Goal: Information Seeking & Learning: Learn about a topic

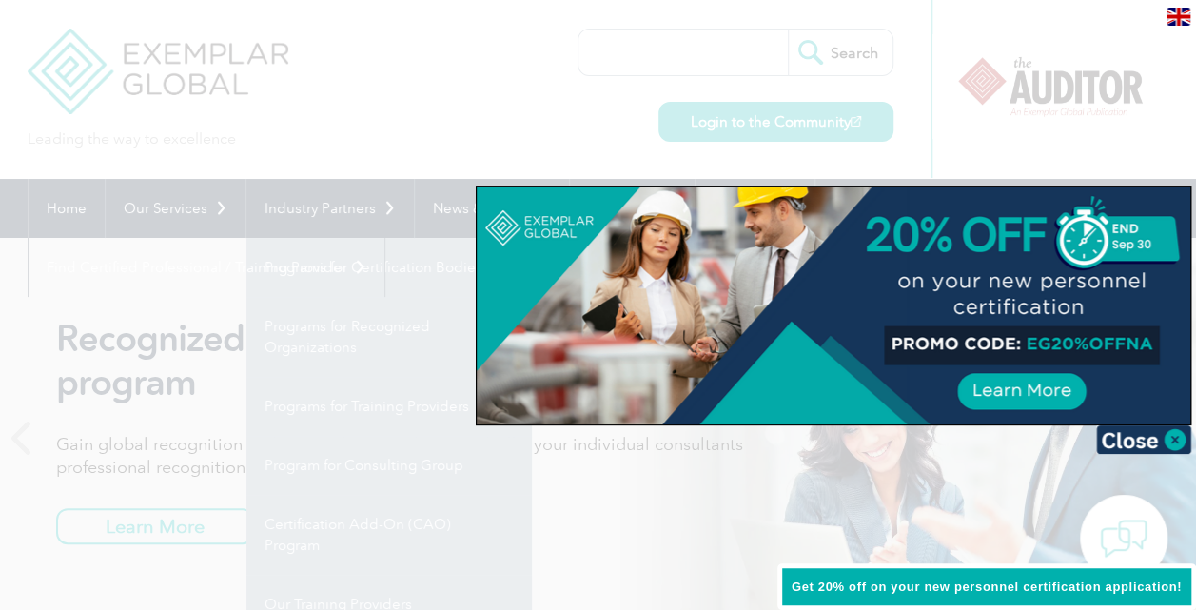
click at [630, 524] on div at bounding box center [598, 305] width 1196 height 610
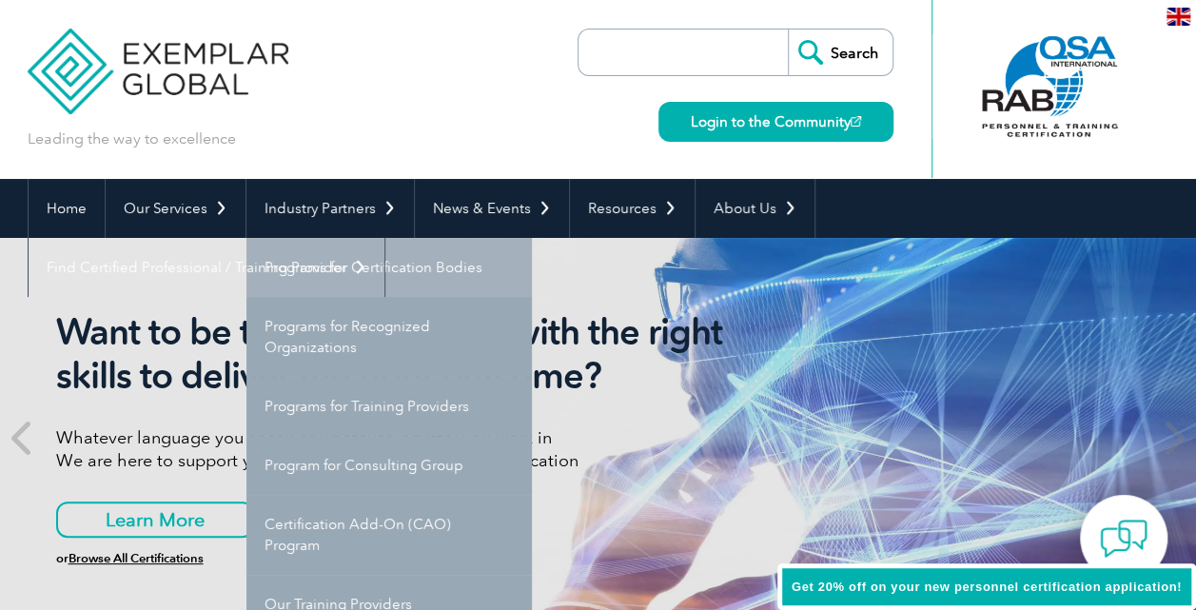
click at [369, 266] on div "Want to be the right Auditor with the right skills to deliver the right outcome…" at bounding box center [599, 438] width 1142 height 400
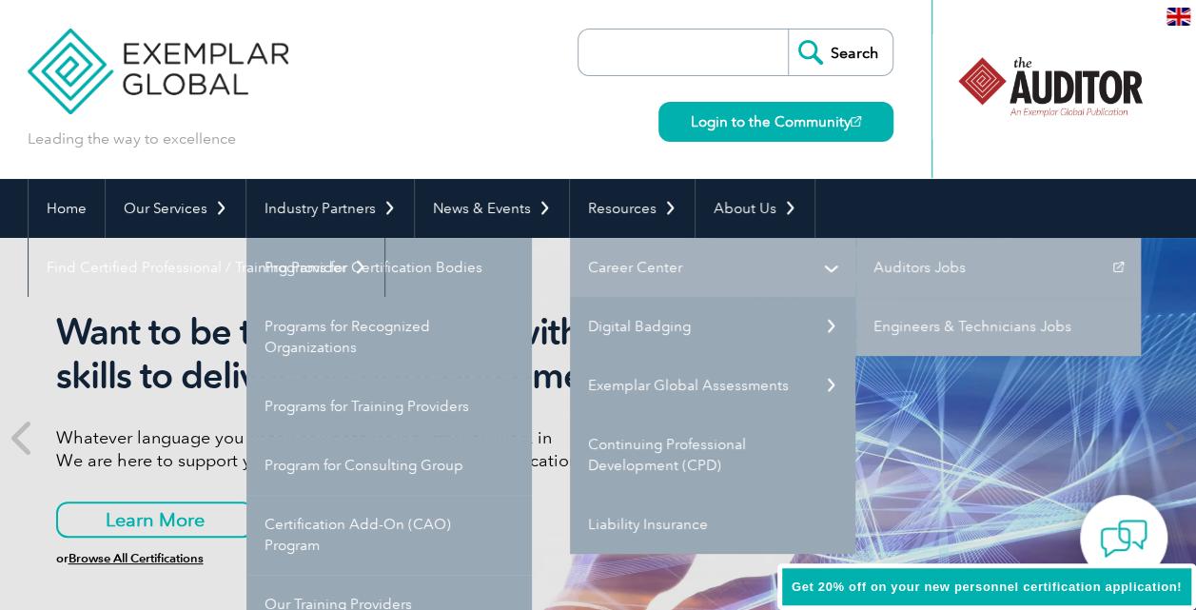
click at [628, 263] on link "Career Center" at bounding box center [713, 267] width 286 height 59
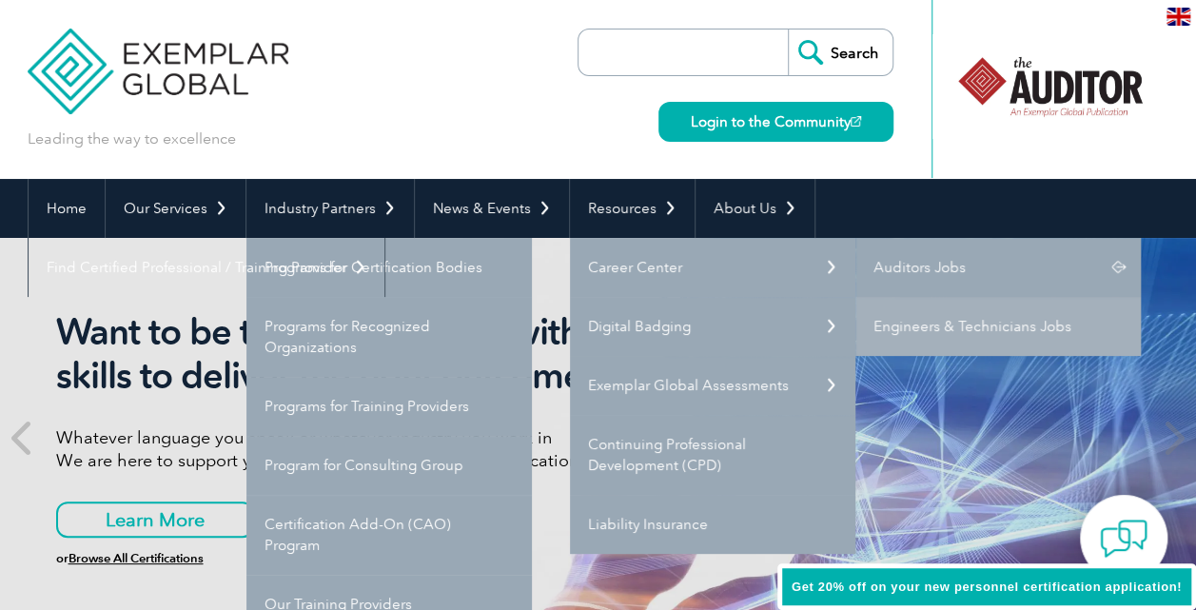
click at [883, 262] on link "Auditors Jobs" at bounding box center [999, 267] width 286 height 59
